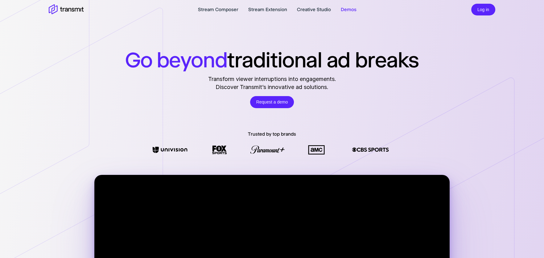
click at [347, 10] on link "Demos" at bounding box center [349, 9] width 16 height 7
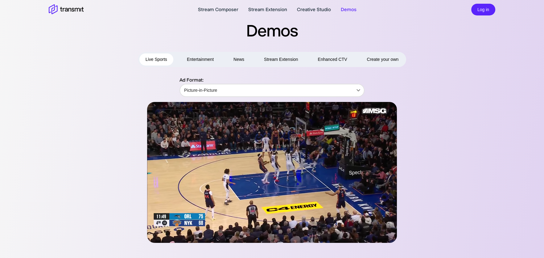
click at [198, 59] on button "Entertainment" at bounding box center [200, 59] width 39 height 12
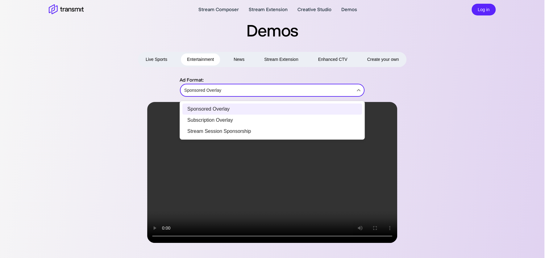
click at [193, 90] on body "Stream Composer Stream Extension Creative Studio Demos Log in Demos Live Sports…" at bounding box center [274, 129] width 549 height 258
click at [93, 158] on div at bounding box center [274, 129] width 549 height 258
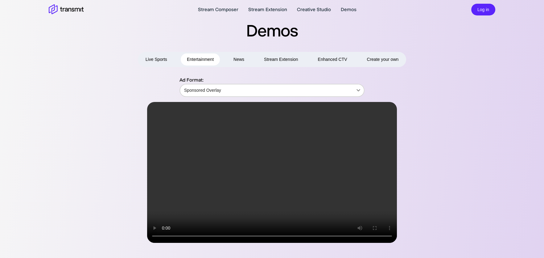
click at [221, 90] on body "Stream Composer Stream Extension Creative Studio Demos Log in Demos Live Sports…" at bounding box center [272, 129] width 544 height 258
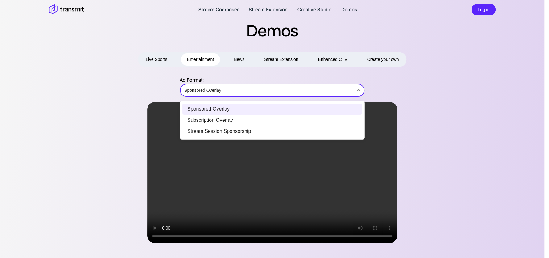
click at [212, 130] on li "Stream Session Sponsorship" at bounding box center [272, 131] width 180 height 11
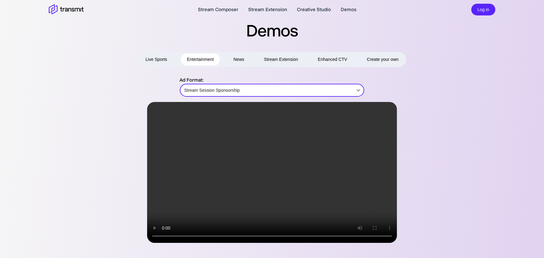
click at [235, 59] on button "News" at bounding box center [238, 59] width 23 height 12
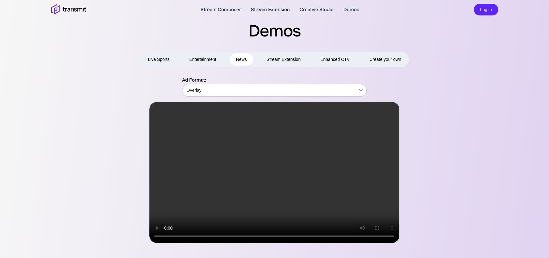
click at [207, 90] on body "Stream Composer Stream Extension Creative Studio Demos Log in Demos Live Sports…" at bounding box center [274, 129] width 549 height 258
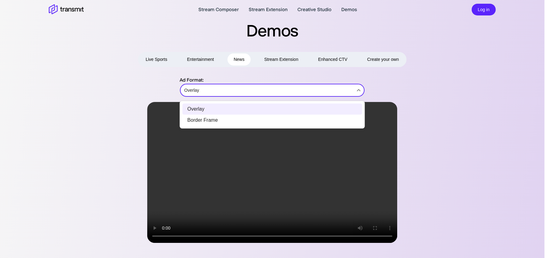
click at [202, 121] on li "Border Frame" at bounding box center [272, 120] width 180 height 11
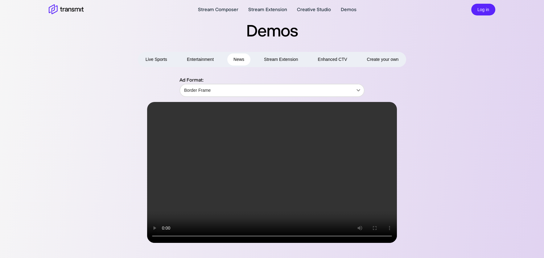
click at [281, 59] on button "Stream Extension" at bounding box center [281, 59] width 47 height 12
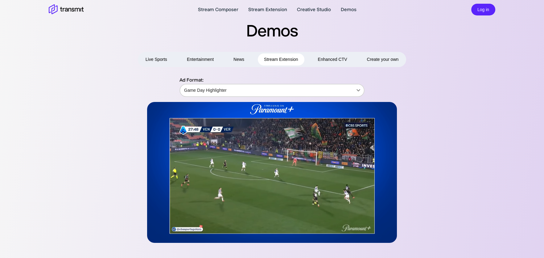
click at [223, 89] on body "Stream Composer Stream Extension Creative Studio Demos Log in Demos Live Sports…" at bounding box center [272, 129] width 544 height 258
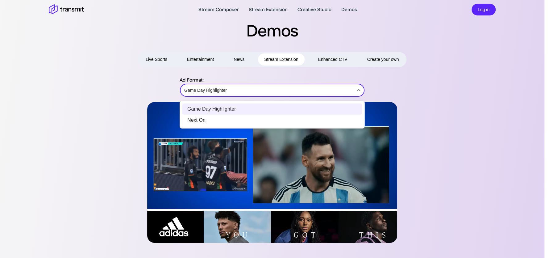
click at [223, 89] on div at bounding box center [274, 129] width 549 height 258
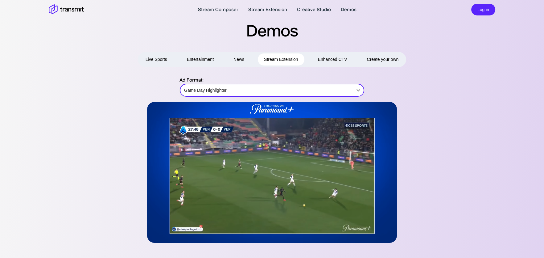
click at [342, 60] on button "Enhanced CTV" at bounding box center [333, 59] width 42 height 12
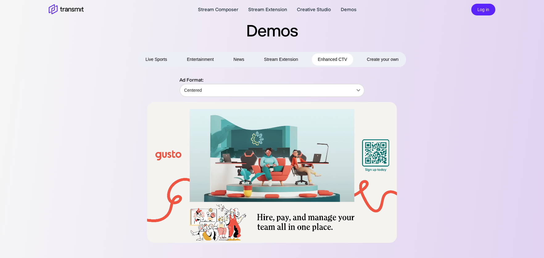
click at [158, 62] on button "Live Sports" at bounding box center [157, 59] width 34 height 12
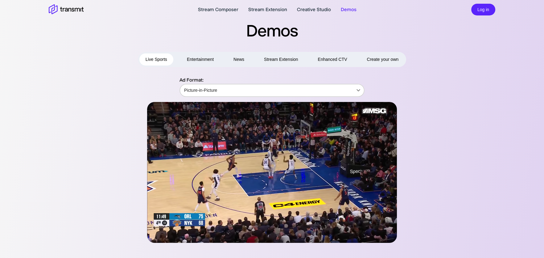
click at [225, 90] on body "Stream Composer Stream Extension Creative Studio Demos Log in Demos Live Sports…" at bounding box center [272, 129] width 544 height 258
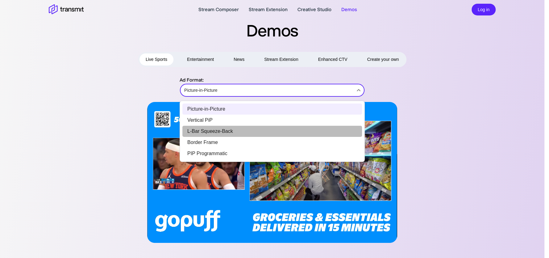
click at [212, 130] on li "L-Bar Squeeze-Back" at bounding box center [272, 131] width 180 height 11
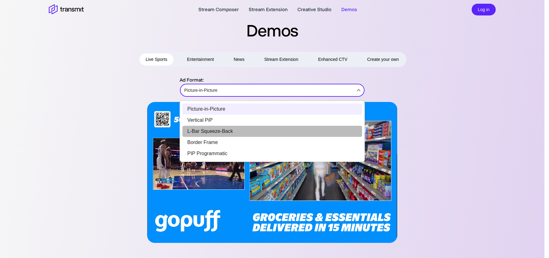
type input "L-Bar Squeeze-Back"
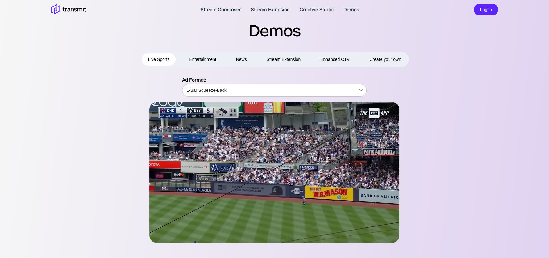
click at [201, 91] on body "Stream Composer Stream Extension Creative Studio Demos Log in Demos Live Sports…" at bounding box center [274, 129] width 549 height 258
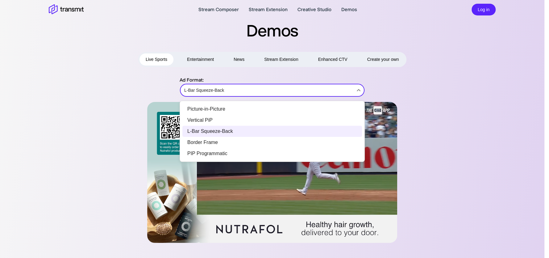
click at [111, 85] on div at bounding box center [274, 129] width 549 height 258
